Goal: Information Seeking & Learning: Learn about a topic

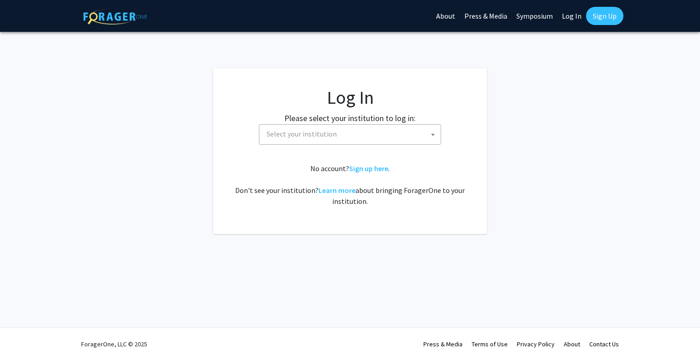
select select
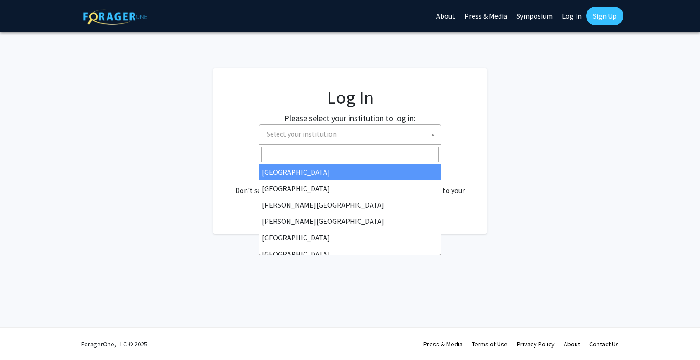
click at [325, 139] on span "Select your institution" at bounding box center [352, 134] width 178 height 19
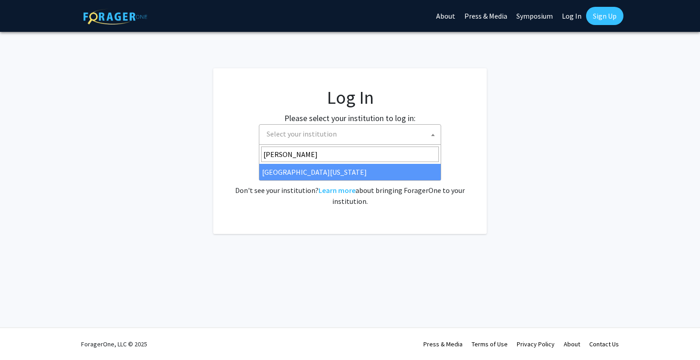
type input "[PERSON_NAME]"
select select "31"
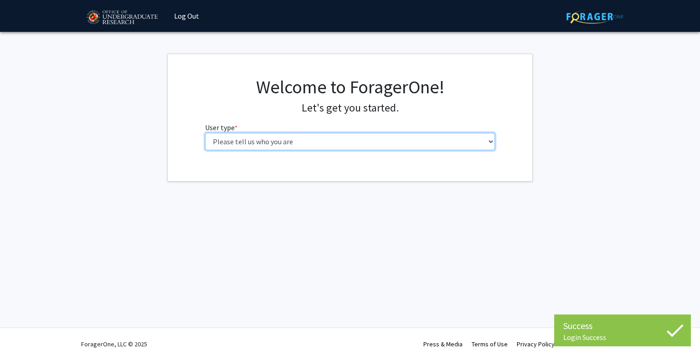
click at [288, 143] on select "Please tell us who you are Undergraduate Student Master's Student Doctoral Cand…" at bounding box center [350, 141] width 290 height 17
select select "1: undergrad"
click at [205, 133] on select "Please tell us who you are Undergraduate Student Master's Student Doctoral Cand…" at bounding box center [350, 141] width 290 height 17
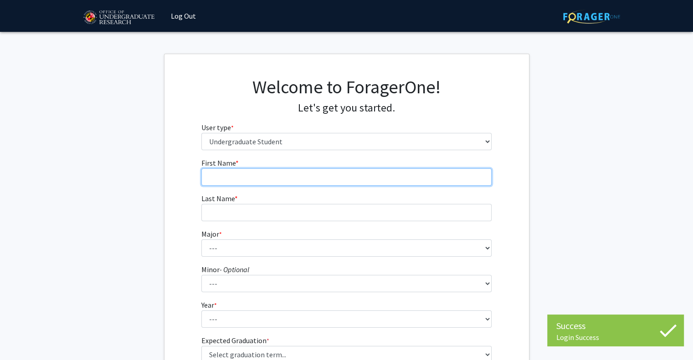
click at [292, 174] on input "First Name * required" at bounding box center [346, 177] width 290 height 17
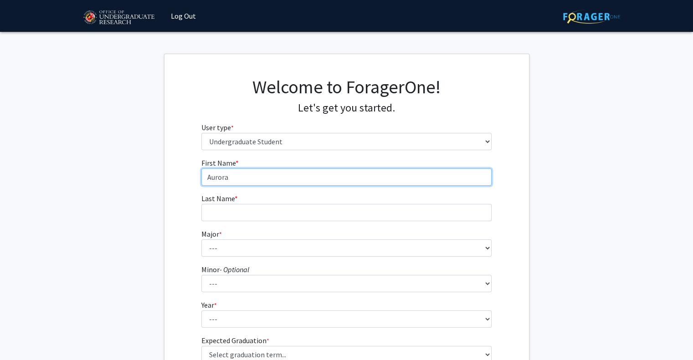
type input "Aurora"
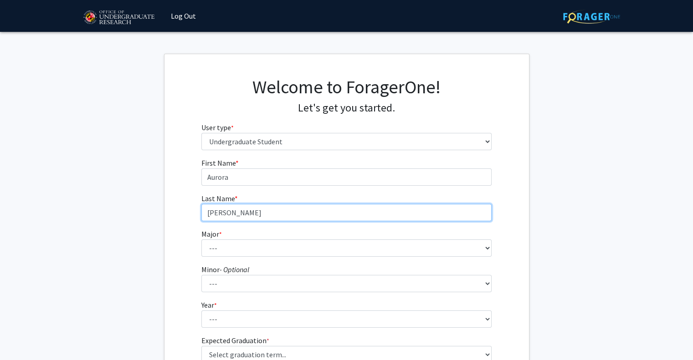
type input "[PERSON_NAME]"
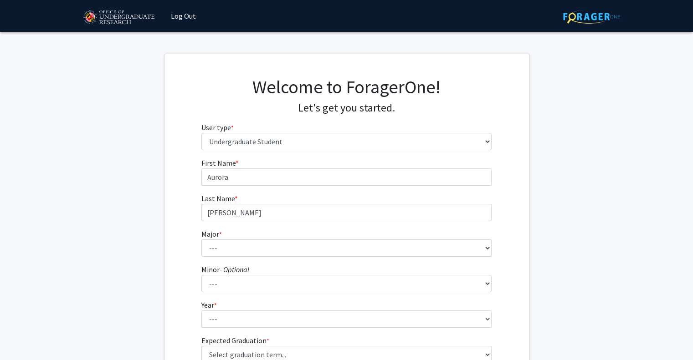
click at [594, 182] on fg-get-started "Welcome to ForagerOne! Let's get you started. User type * required Please tell …" at bounding box center [346, 232] width 693 height 357
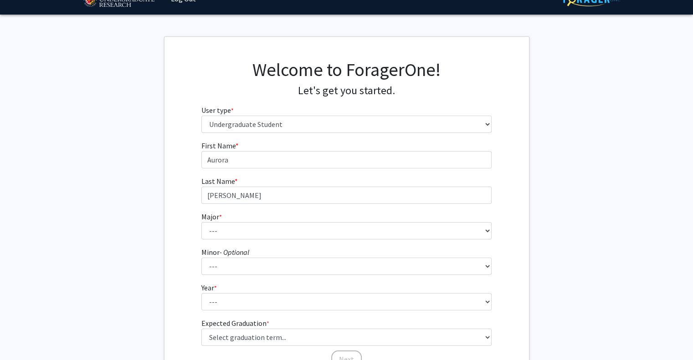
scroll to position [46, 0]
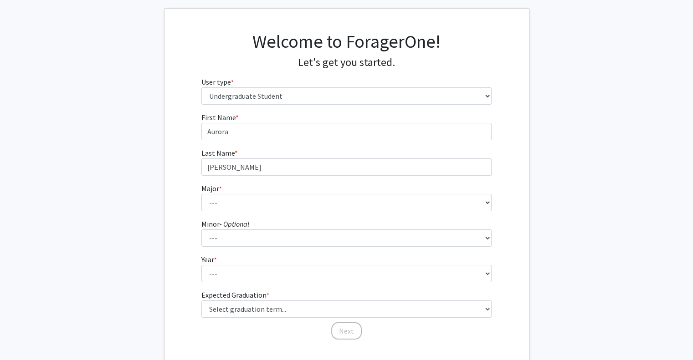
click at [248, 188] on fg-select "Major * required --- Accounting Aerospace Engineering African American and Afri…" at bounding box center [346, 197] width 290 height 28
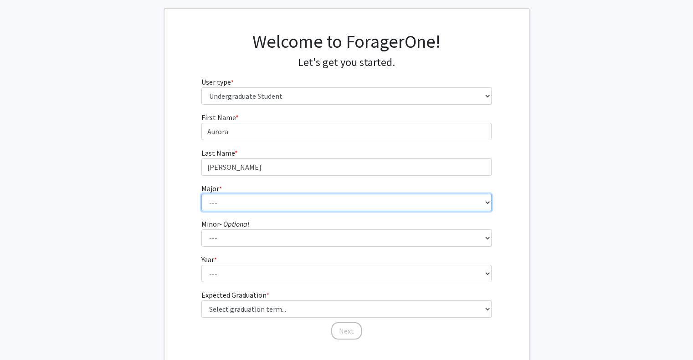
click at [251, 205] on select "--- Accounting Aerospace Engineering African American and Africana Studies Agri…" at bounding box center [346, 202] width 290 height 17
select select "70: 2371"
click at [201, 194] on select "--- Accounting Aerospace Engineering African American and Africana Studies Agri…" at bounding box center [346, 202] width 290 height 17
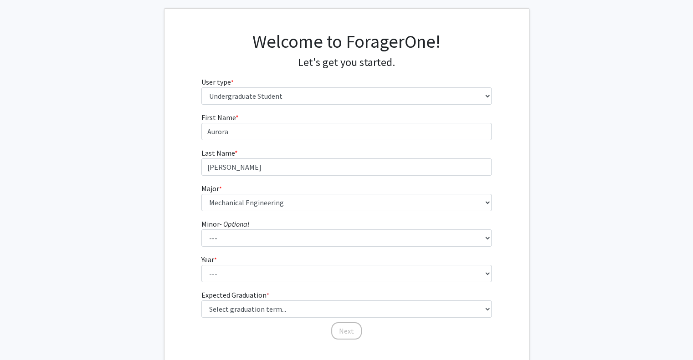
click at [181, 218] on div "First Name * required [PERSON_NAME] Last Name * required [PERSON_NAME] * requir…" at bounding box center [346, 226] width 364 height 229
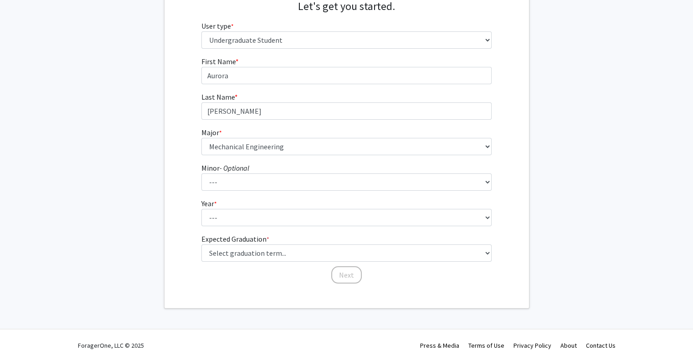
scroll to position [102, 0]
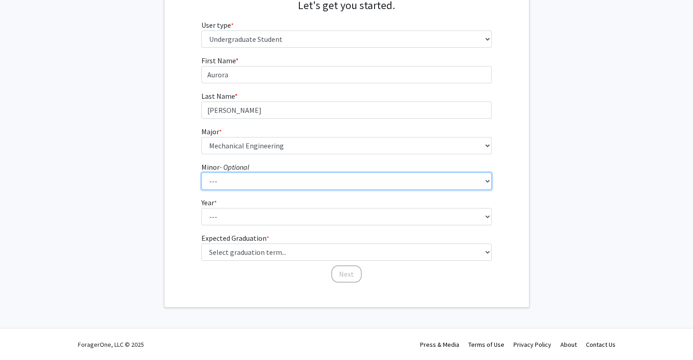
click at [222, 182] on select "--- Actuarial Mathematics Advanced Cybersecurity Experience for Students Africa…" at bounding box center [346, 181] width 290 height 17
select select "77: 1880"
click at [201, 173] on select "--- Actuarial Mathematics Advanced Cybersecurity Experience for Students Africa…" at bounding box center [346, 181] width 290 height 17
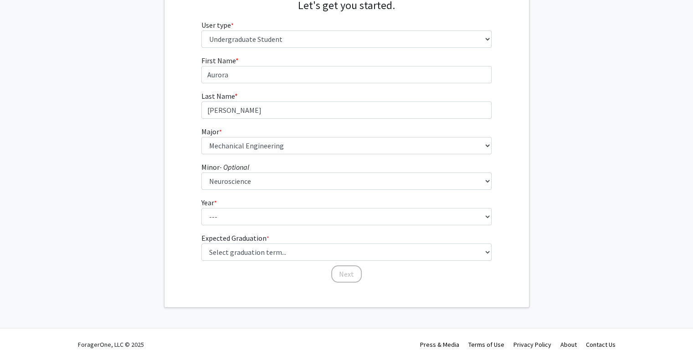
click at [169, 195] on div "First Name * required [PERSON_NAME] Last Name * required [PERSON_NAME] * requir…" at bounding box center [346, 169] width 364 height 229
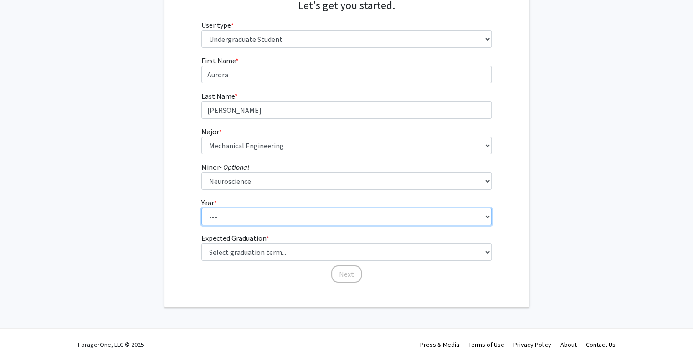
click at [237, 214] on select "--- First-year Sophomore Junior Senior Postbaccalaureate Certificate" at bounding box center [346, 216] width 290 height 17
select select "2: sophomore"
click at [201, 208] on select "--- First-year Sophomore Junior Senior Postbaccalaureate Certificate" at bounding box center [346, 216] width 290 height 17
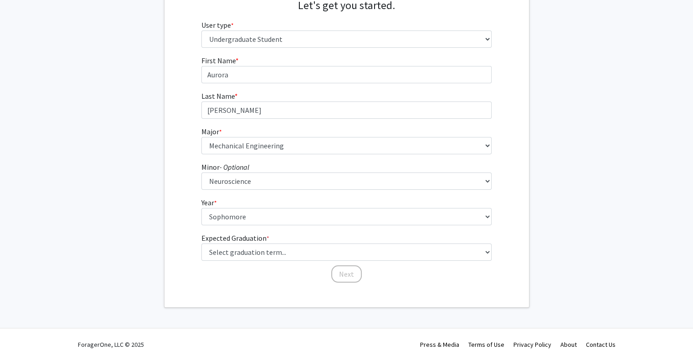
click at [169, 228] on div "First Name * required [PERSON_NAME] Last Name * required [PERSON_NAME] * requir…" at bounding box center [346, 169] width 364 height 229
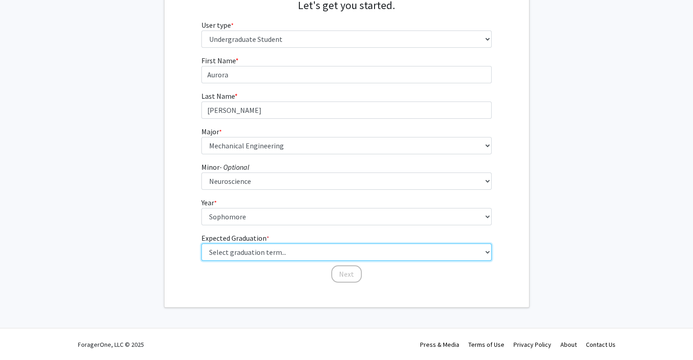
click at [246, 252] on select "Select graduation term... Spring 2025 Summer 2025 Fall 2025 Winter 2025 Spring …" at bounding box center [346, 252] width 290 height 17
select select "13: spring_2028"
click at [201, 244] on select "Select graduation term... Spring 2025 Summer 2025 Fall 2025 Winter 2025 Spring …" at bounding box center [346, 252] width 290 height 17
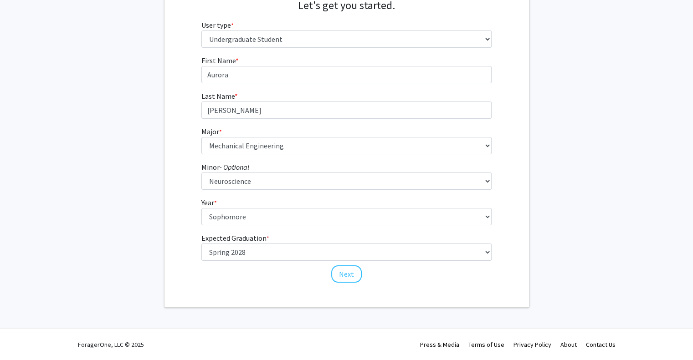
click at [188, 231] on div "First Name * required [PERSON_NAME] Last Name * required [PERSON_NAME] * requir…" at bounding box center [346, 169] width 364 height 229
click at [351, 278] on button "Next" at bounding box center [346, 274] width 31 height 17
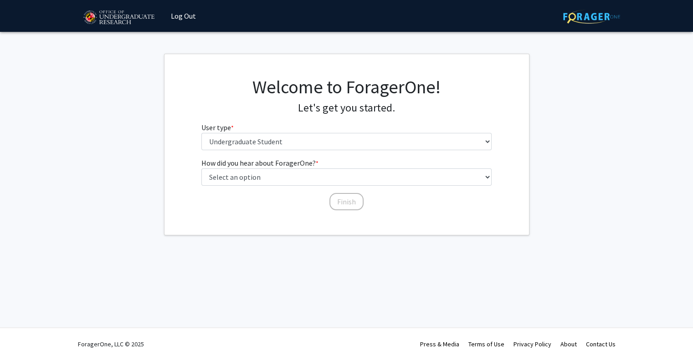
scroll to position [0, 0]
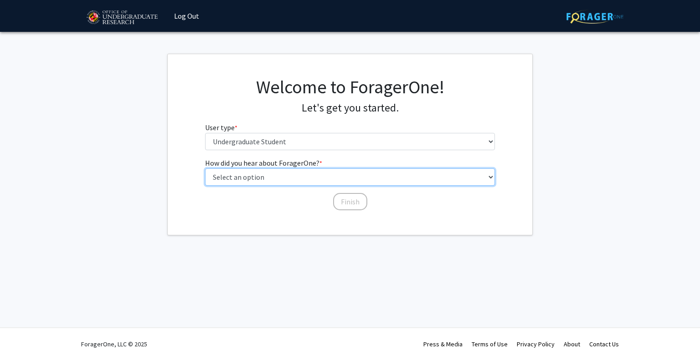
click at [255, 181] on select "Select an option Peer/student recommendation Faculty/staff recommendation Unive…" at bounding box center [350, 177] width 290 height 17
select select "4: university_email"
click at [205, 169] on select "Select an option Peer/student recommendation Faculty/staff recommendation Unive…" at bounding box center [350, 177] width 290 height 17
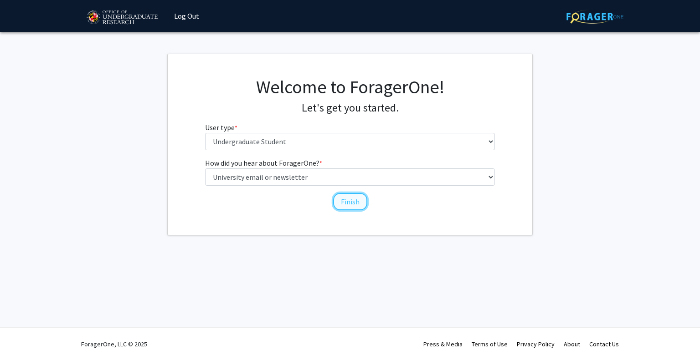
click at [348, 204] on button "Finish" at bounding box center [350, 201] width 34 height 17
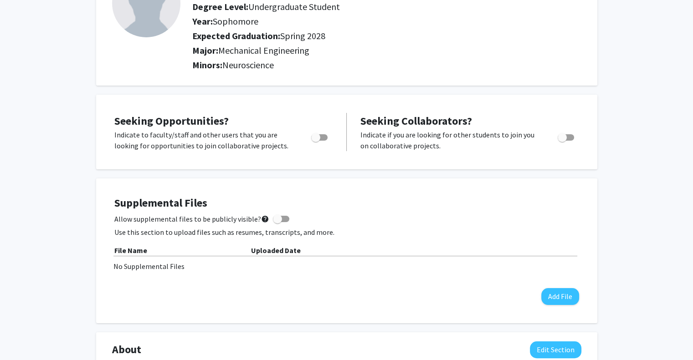
scroll to position [182, 0]
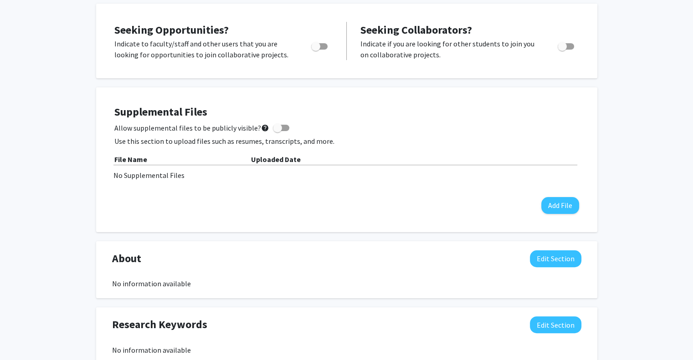
drag, startPoint x: 309, startPoint y: 230, endPoint x: 353, endPoint y: 231, distance: 43.8
click at [343, 231] on div "Supplemental Files Allow supplemental files to be publicly visible? help Use th…" at bounding box center [346, 159] width 501 height 145
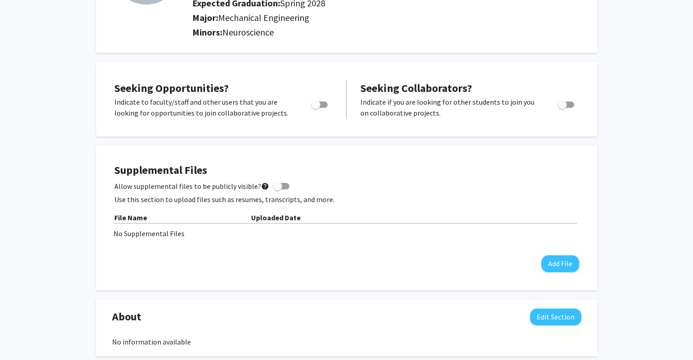
scroll to position [7, 0]
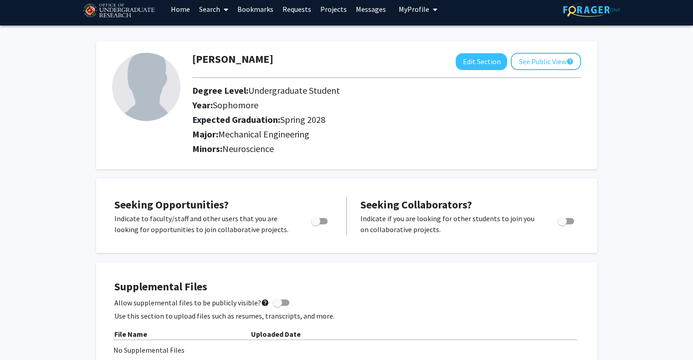
click at [226, 7] on icon at bounding box center [226, 9] width 5 height 7
click at [232, 31] on span "Faculty/Staff" at bounding box center [228, 35] width 67 height 18
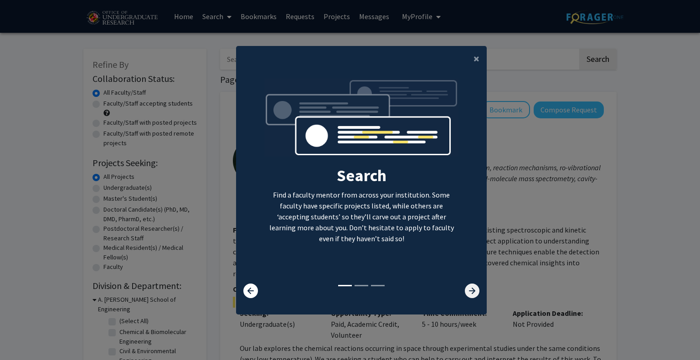
click at [469, 287] on icon at bounding box center [472, 291] width 15 height 15
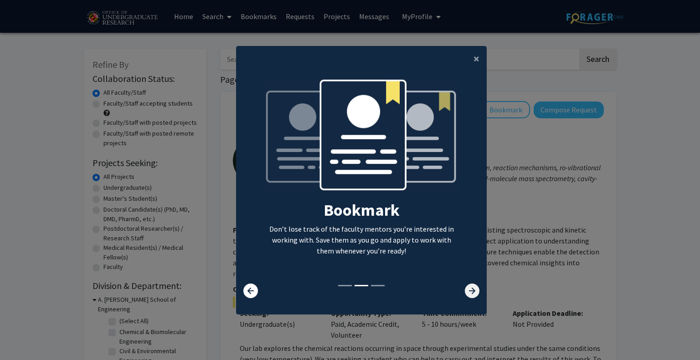
click at [469, 287] on icon at bounding box center [472, 291] width 15 height 15
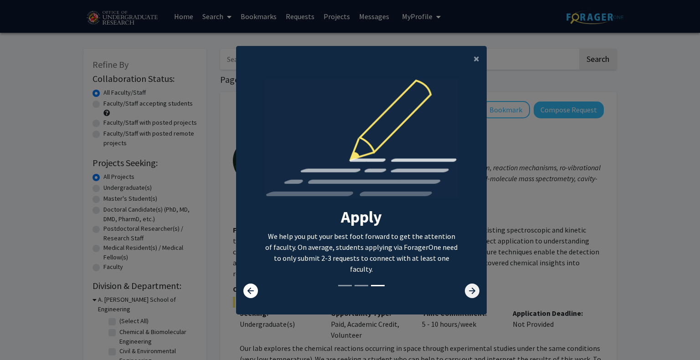
click at [471, 287] on icon at bounding box center [472, 291] width 15 height 15
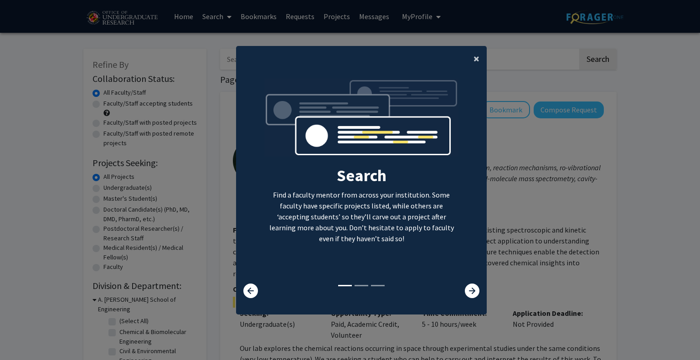
click at [476, 51] on button "×" at bounding box center [476, 59] width 20 height 26
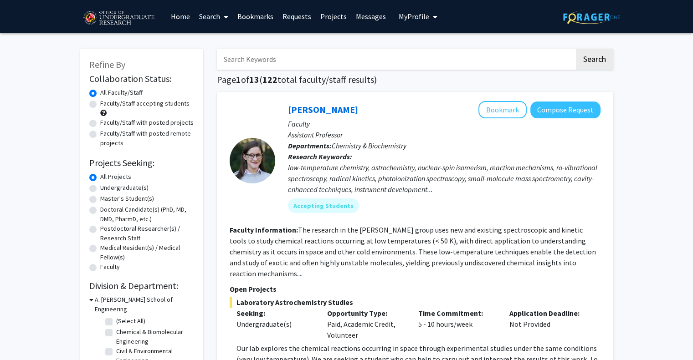
click at [282, 61] on input "Search Keywords" at bounding box center [396, 59] width 358 height 21
type input "engineering"
click at [576, 49] on button "Search" at bounding box center [594, 59] width 37 height 21
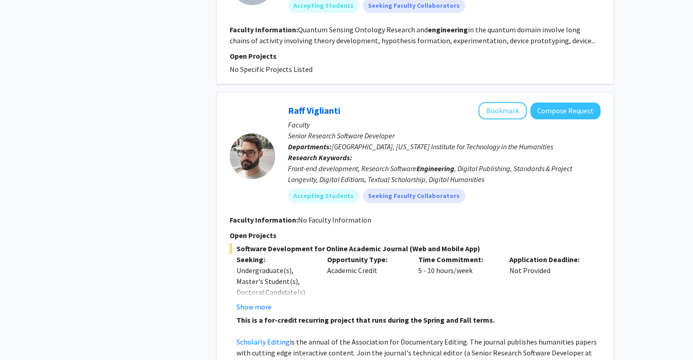
scroll to position [820, 0]
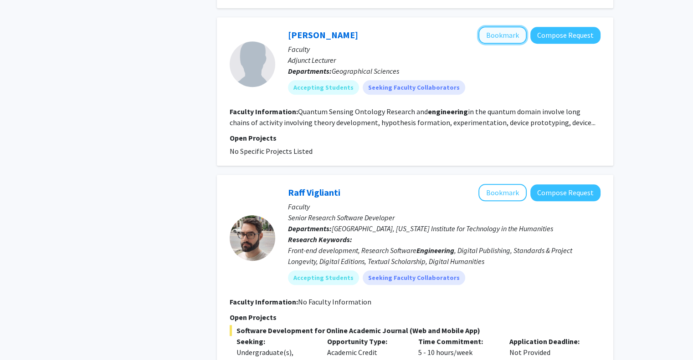
click at [501, 26] on button "Bookmark" at bounding box center [502, 34] width 48 height 17
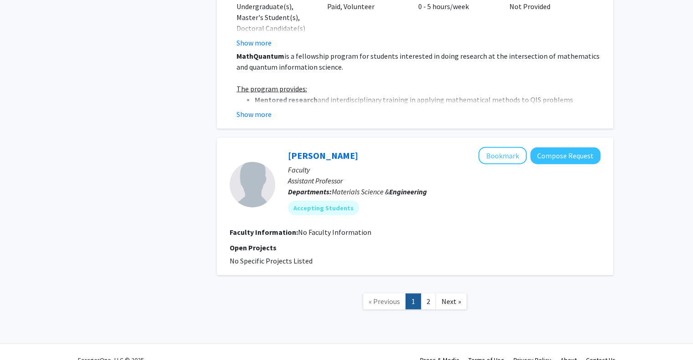
scroll to position [2033, 0]
click at [422, 293] on link "2" at bounding box center [427, 301] width 15 height 16
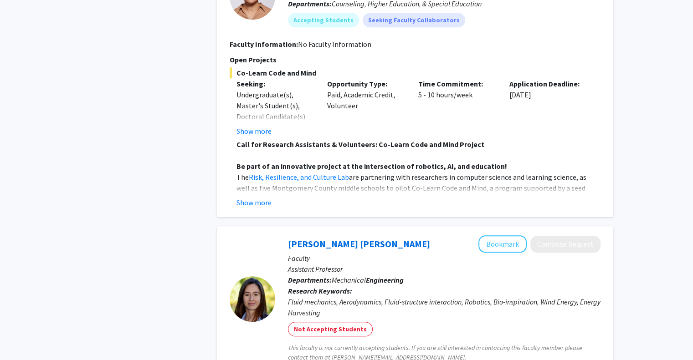
scroll to position [729, 0]
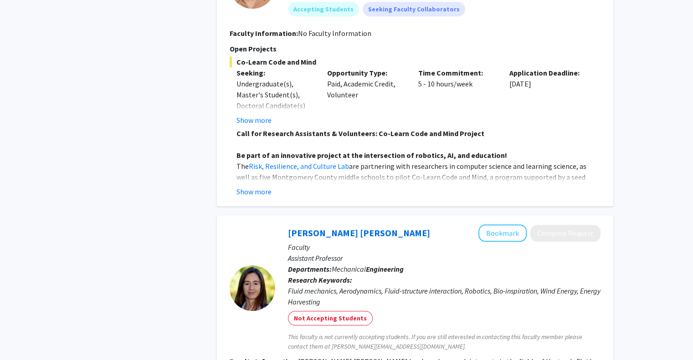
click at [245, 191] on button "Show more" at bounding box center [253, 191] width 35 height 11
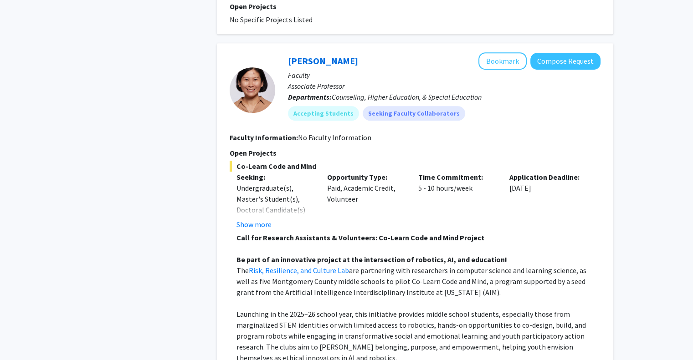
scroll to position [547, 0]
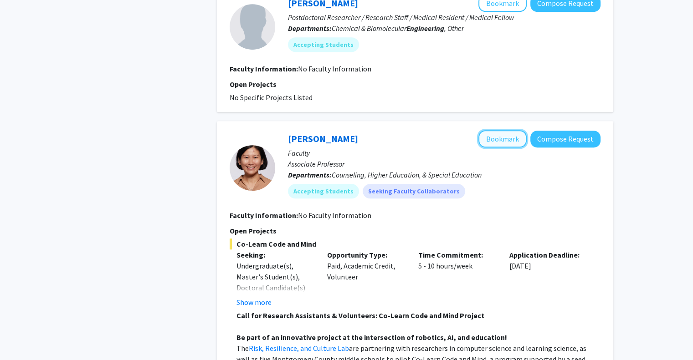
click at [509, 136] on button "Bookmark" at bounding box center [502, 138] width 48 height 17
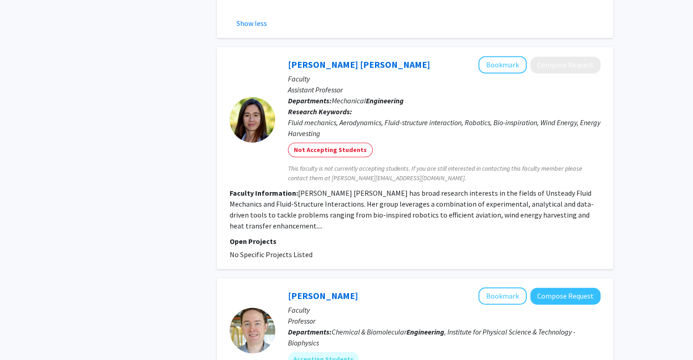
scroll to position [1321, 0]
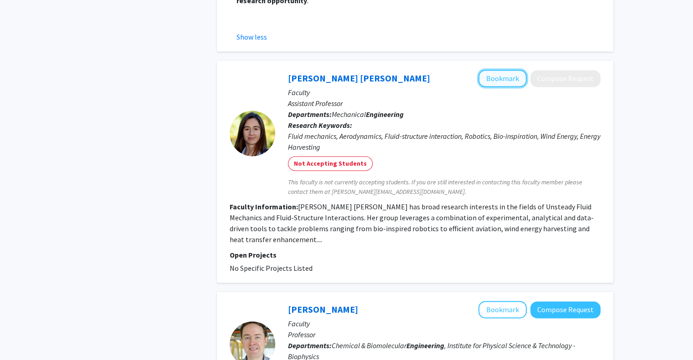
click at [490, 70] on button "Bookmark" at bounding box center [502, 78] width 48 height 17
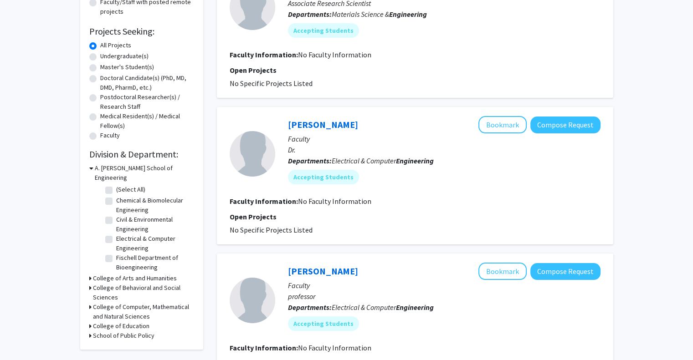
scroll to position [0, 0]
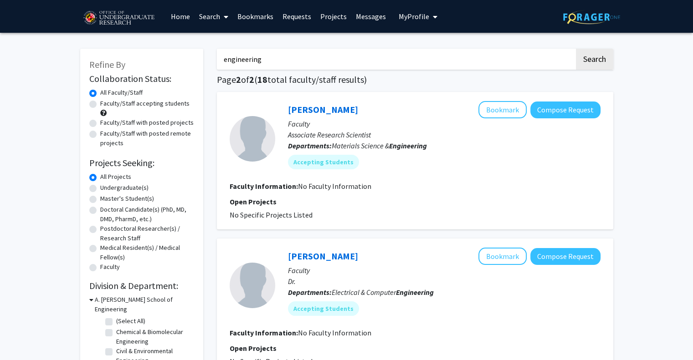
click at [607, 17] on img at bounding box center [591, 17] width 57 height 14
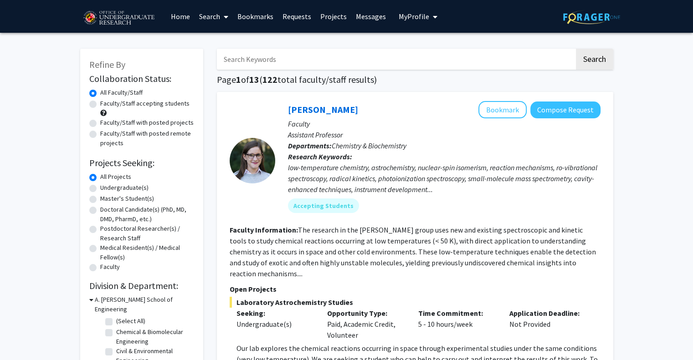
click at [175, 12] on link "Home" at bounding box center [180, 16] width 28 height 32
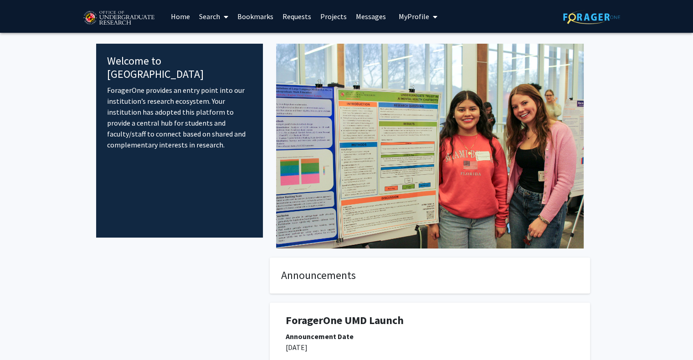
click at [412, 14] on span "My Profile" at bounding box center [414, 16] width 31 height 9
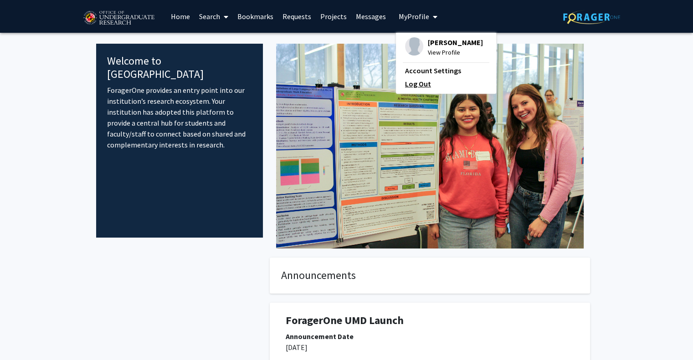
click at [428, 84] on link "Log Out" at bounding box center [446, 83] width 82 height 11
